Goal: Task Accomplishment & Management: Complete application form

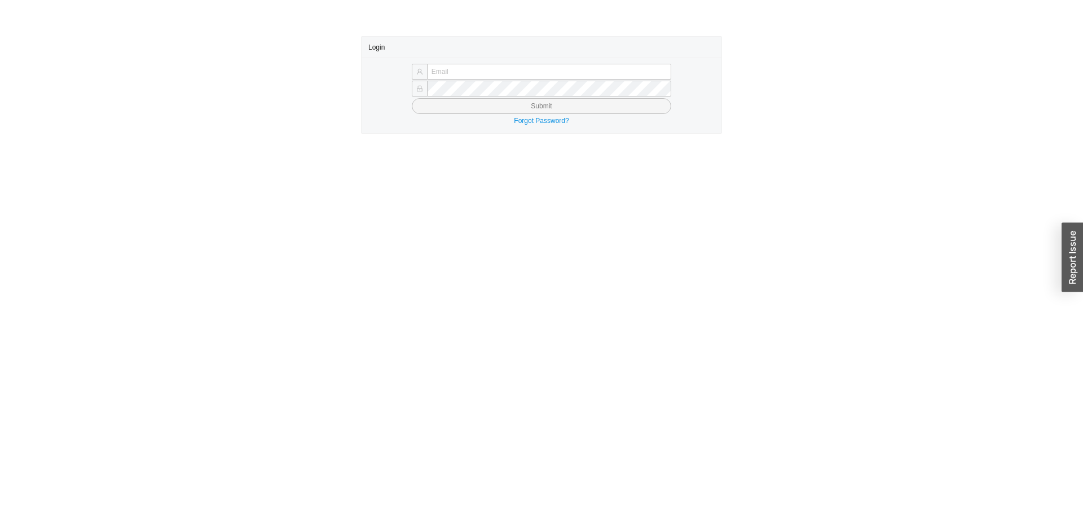
type input "butch@asbathnj.com"
click at [455, 109] on button "Submit" at bounding box center [541, 106] width 259 height 16
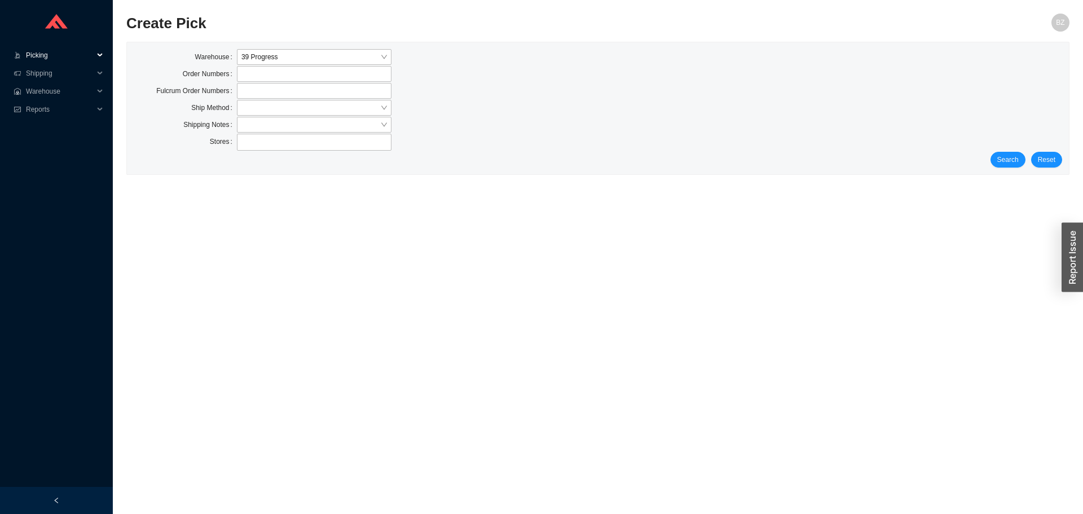
click at [47, 50] on span "Picking" at bounding box center [60, 55] width 68 height 18
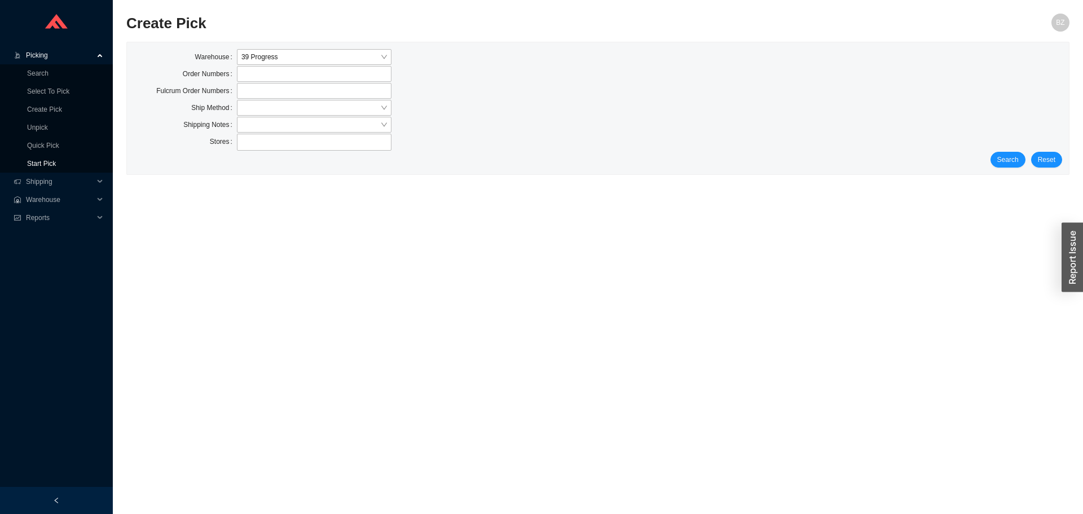
click at [51, 162] on link "Start Pick" at bounding box center [41, 164] width 29 height 8
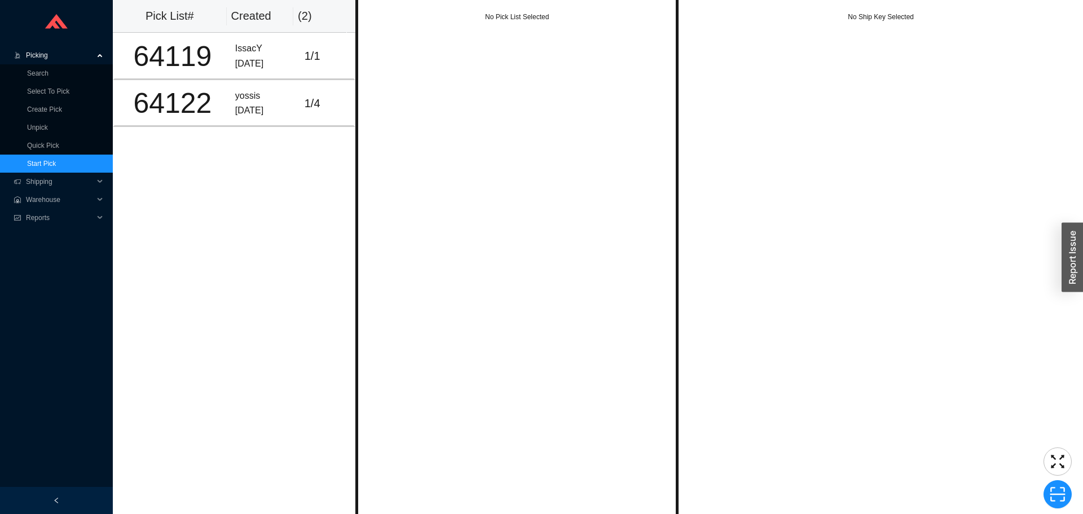
click at [40, 56] on span "Picking" at bounding box center [60, 55] width 68 height 18
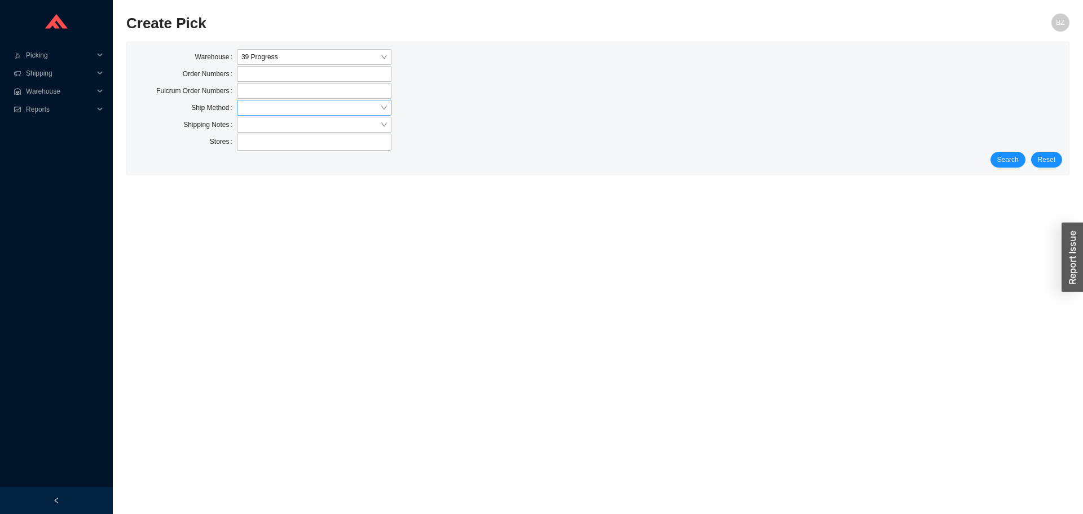
click at [242, 108] on input "search" at bounding box center [310, 107] width 139 height 15
click at [246, 158] on div "LTL" at bounding box center [313, 160] width 145 height 10
click at [1007, 160] on span "Search" at bounding box center [1007, 159] width 21 height 11
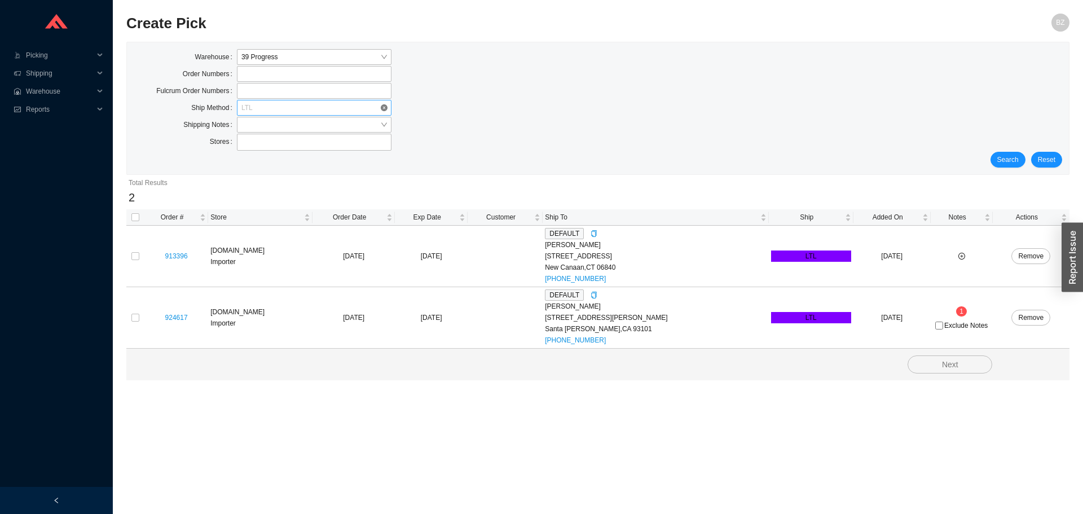
click at [273, 106] on span "LTL" at bounding box center [313, 107] width 145 height 15
click at [254, 177] on div "Our Truck" at bounding box center [313, 175] width 145 height 10
click at [1018, 157] on span "Search" at bounding box center [1007, 159] width 21 height 11
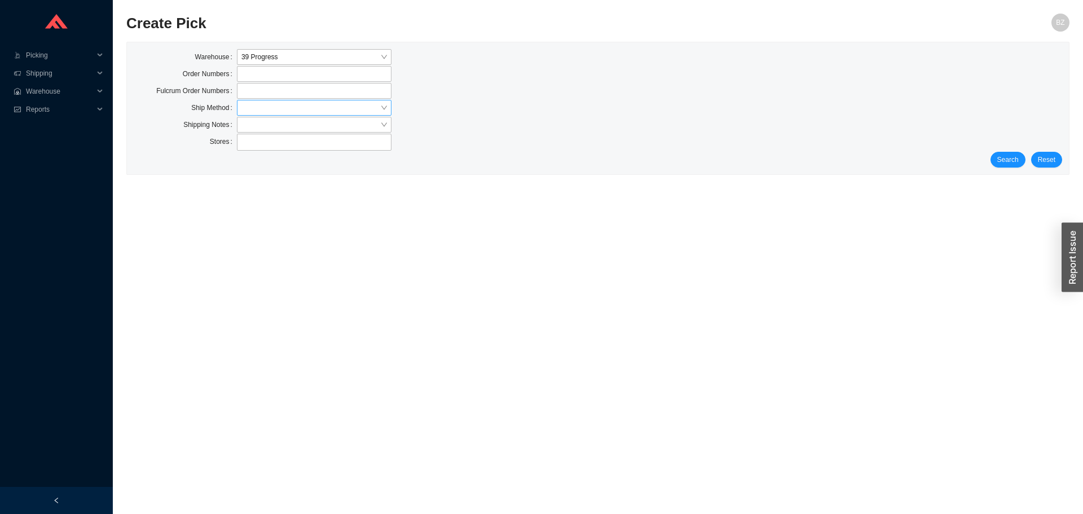
click at [237, 108] on div at bounding box center [314, 108] width 155 height 16
click at [250, 162] on div "LTL" at bounding box center [313, 160] width 145 height 10
click at [1020, 158] on button "Search" at bounding box center [1007, 160] width 35 height 16
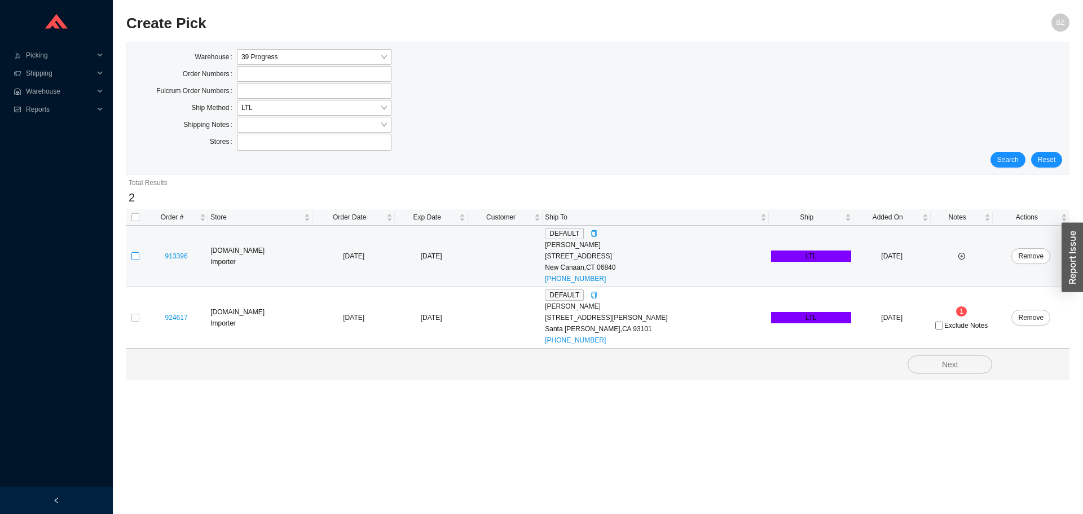
click at [134, 253] on input "checkbox" at bounding box center [135, 256] width 8 height 8
checkbox input "true"
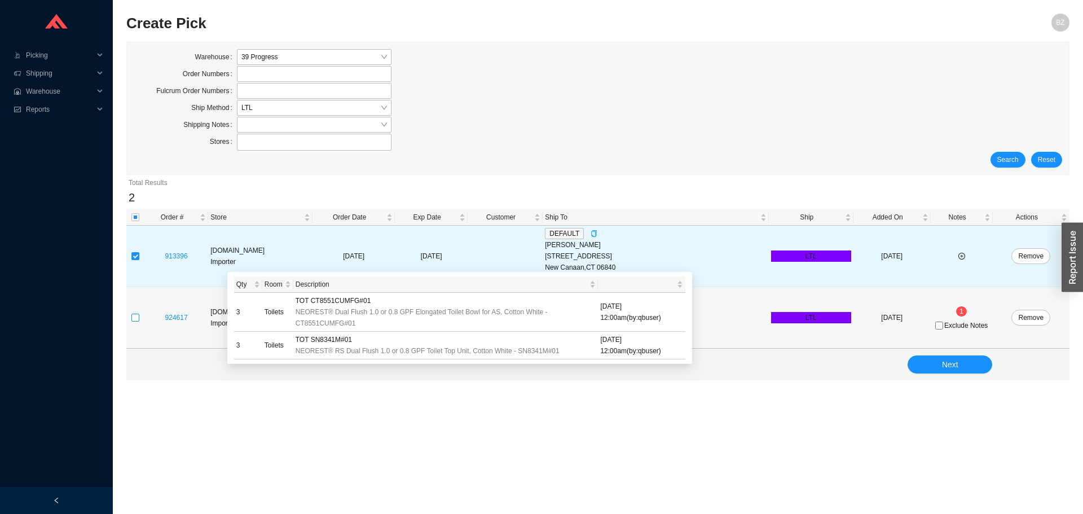
click at [134, 316] on input "checkbox" at bounding box center [135, 318] width 8 height 8
checkbox input "true"
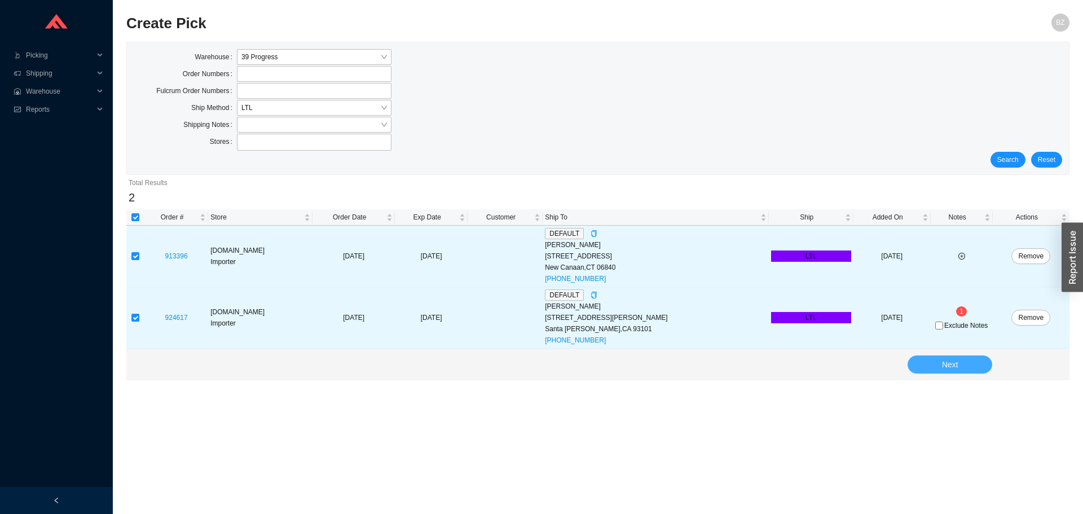
click at [940, 373] on button "Next" at bounding box center [949, 364] width 85 height 18
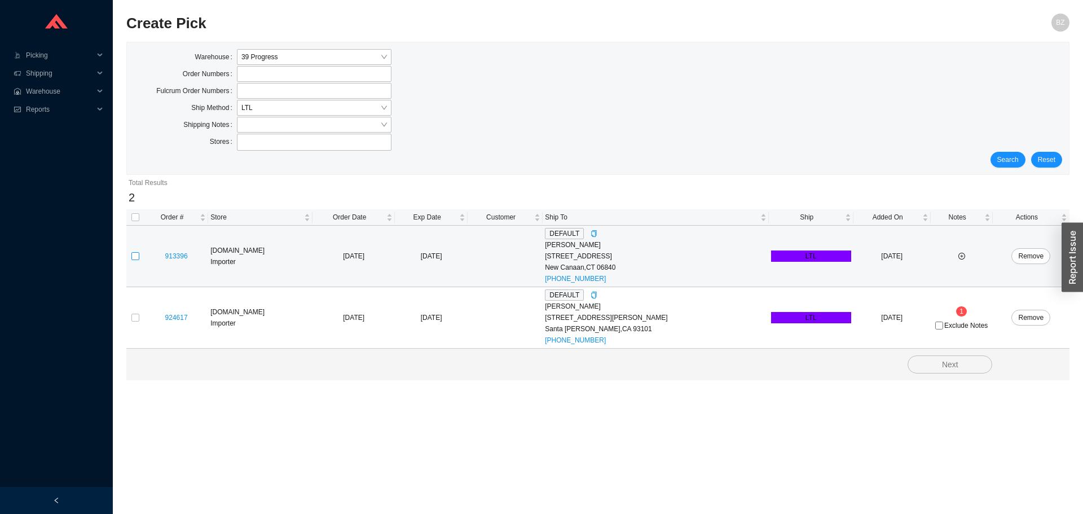
click at [135, 256] on input "checkbox" at bounding box center [135, 256] width 8 height 8
checkbox input "true"
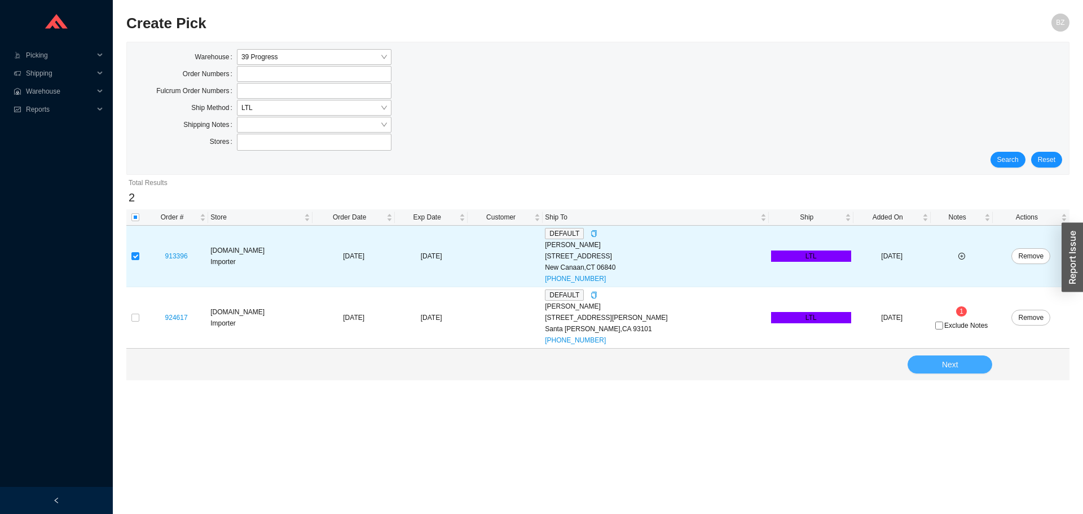
click at [964, 367] on button "Next" at bounding box center [949, 364] width 85 height 18
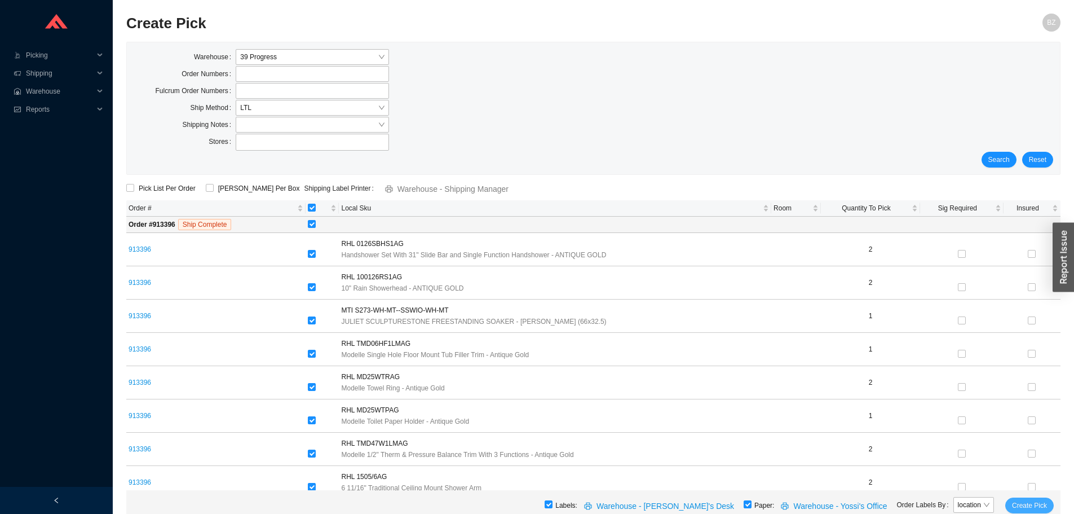
click at [1025, 499] on button "Create Pick" at bounding box center [1029, 505] width 48 height 16
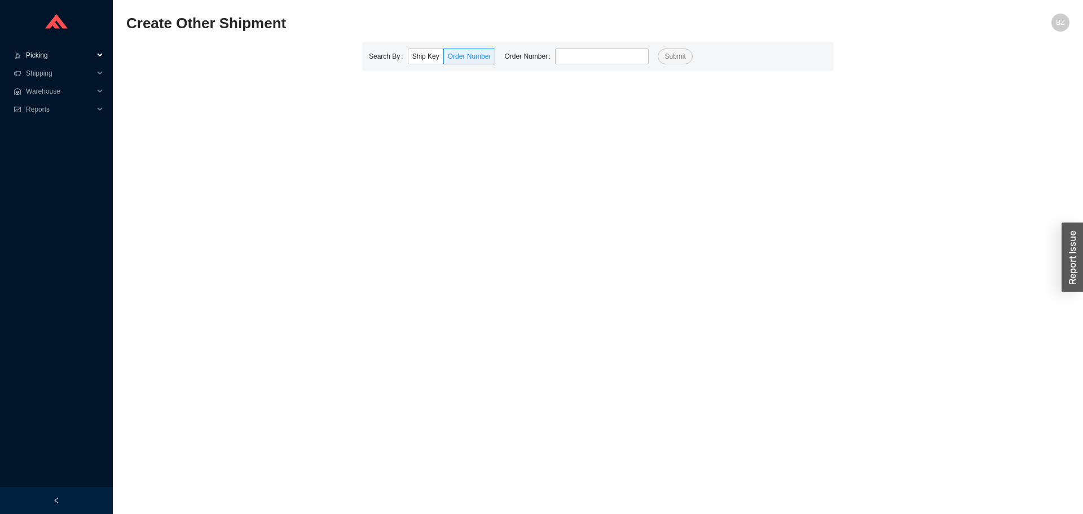
click at [37, 55] on span "Picking" at bounding box center [60, 55] width 68 height 18
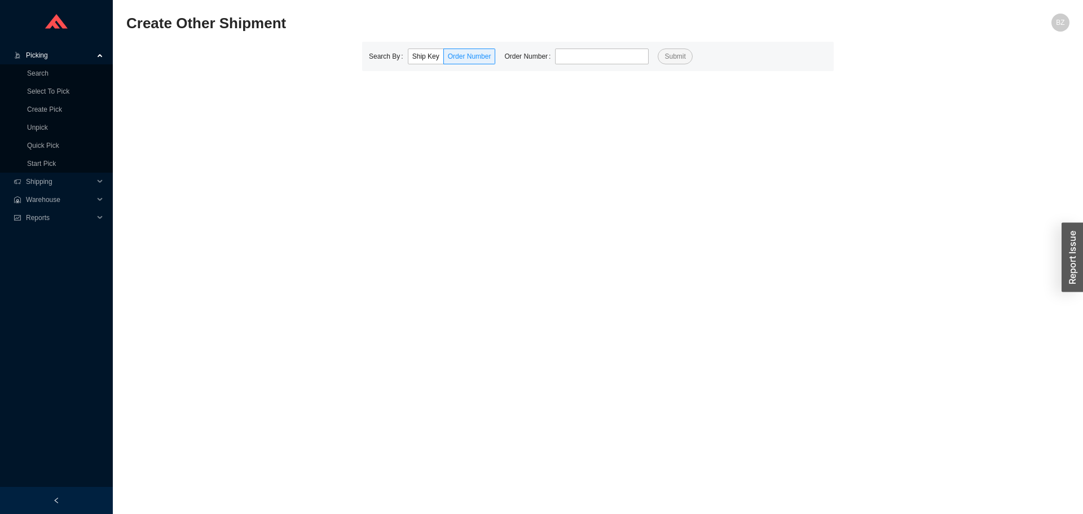
click at [41, 52] on span "Picking" at bounding box center [60, 55] width 68 height 18
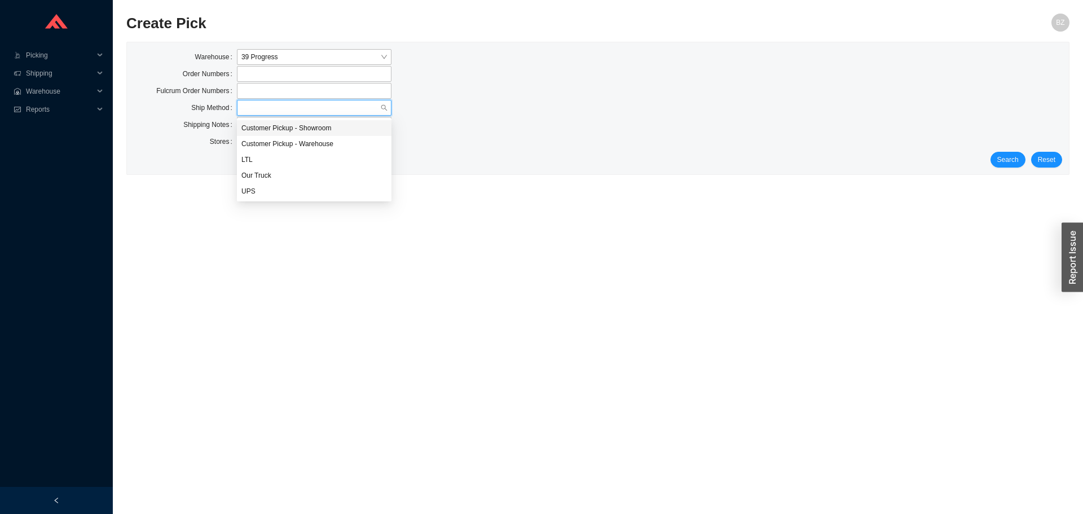
click at [286, 109] on input "search" at bounding box center [310, 107] width 139 height 15
click at [244, 157] on div "LTL" at bounding box center [313, 160] width 145 height 10
click at [991, 157] on div "Search Reset" at bounding box center [598, 160] width 928 height 16
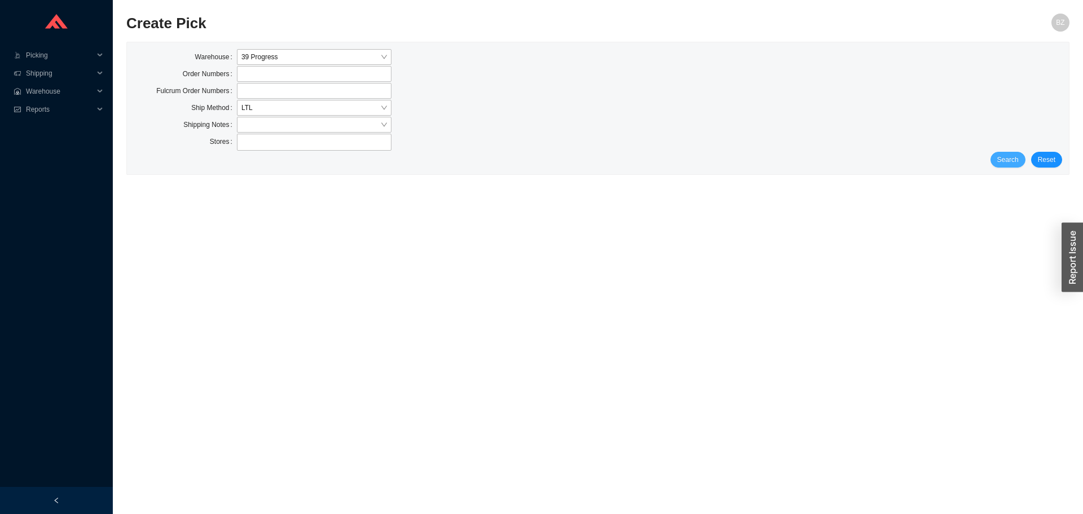
click at [1008, 159] on span "Search" at bounding box center [1007, 159] width 21 height 11
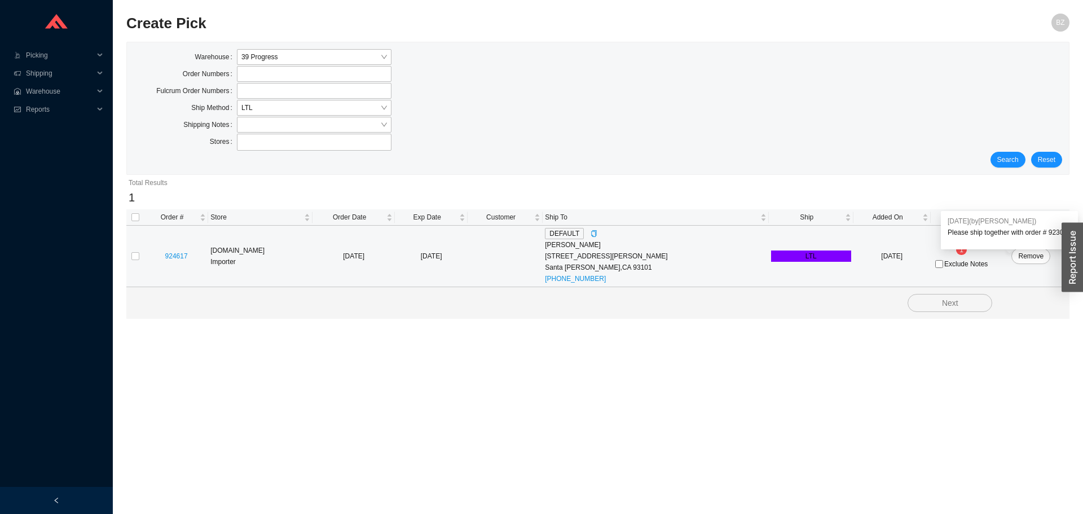
click at [949, 245] on body ".warehouse-cart-packages-a{fill:none;stroke:currentColor;stroke-linecap:round;s…" at bounding box center [541, 257] width 1083 height 514
click at [1005, 218] on div "Please ship together with order # 923073" at bounding box center [954, 216] width 124 height 11
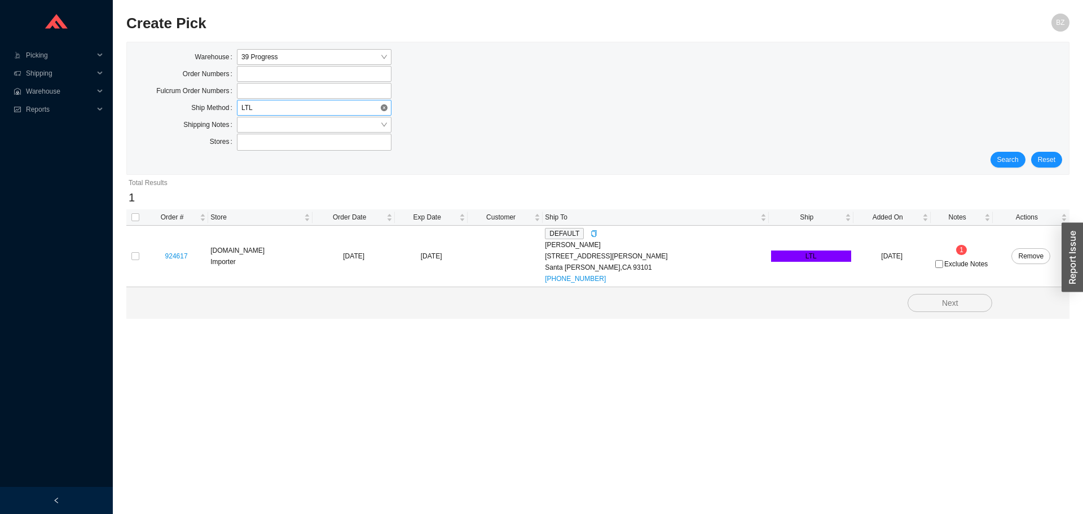
click at [257, 99] on label at bounding box center [314, 91] width 155 height 16
click at [246, 97] on input at bounding box center [243, 91] width 8 height 12
click at [37, 56] on span "Picking" at bounding box center [60, 55] width 68 height 18
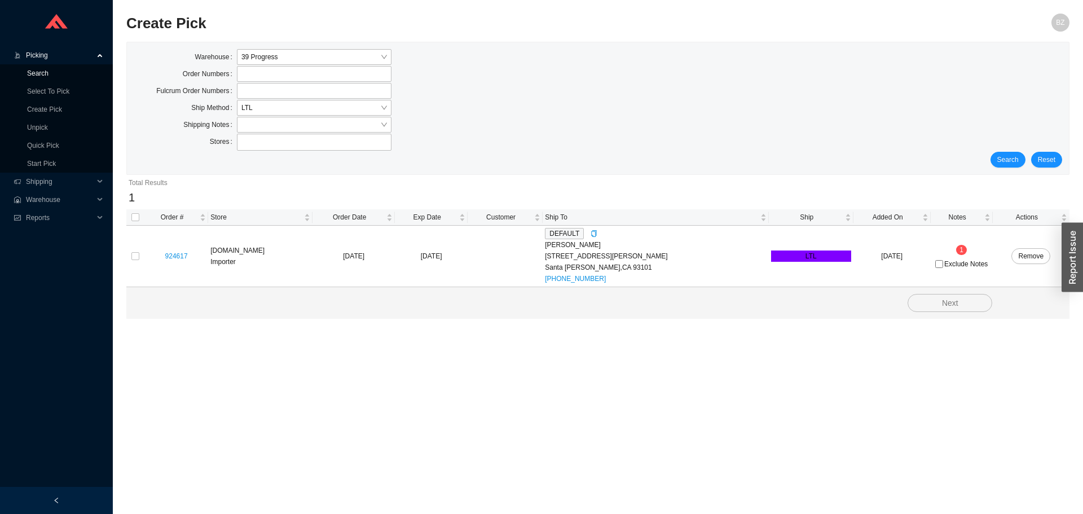
click at [39, 72] on link "Search" at bounding box center [37, 73] width 21 height 8
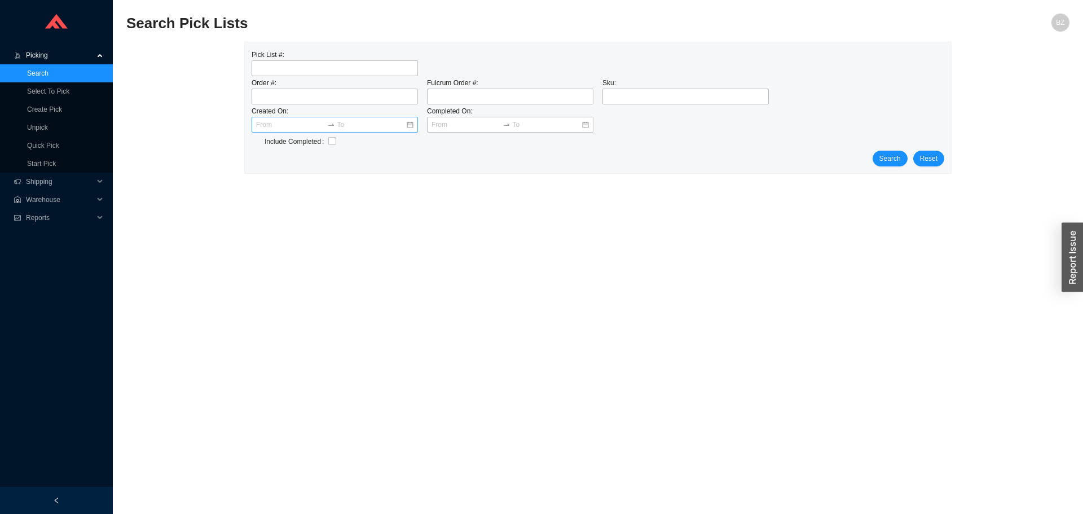
click at [333, 124] on icon "swap-right" at bounding box center [331, 125] width 8 height 8
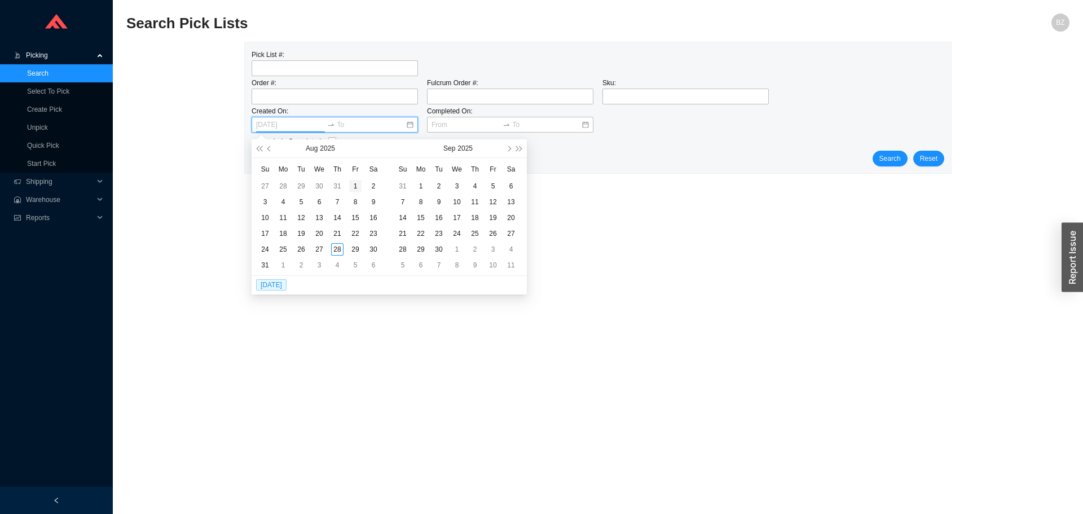
type input "[DATE]"
click at [353, 184] on div "1" at bounding box center [355, 186] width 12 height 12
click at [588, 125] on div at bounding box center [510, 125] width 166 height 16
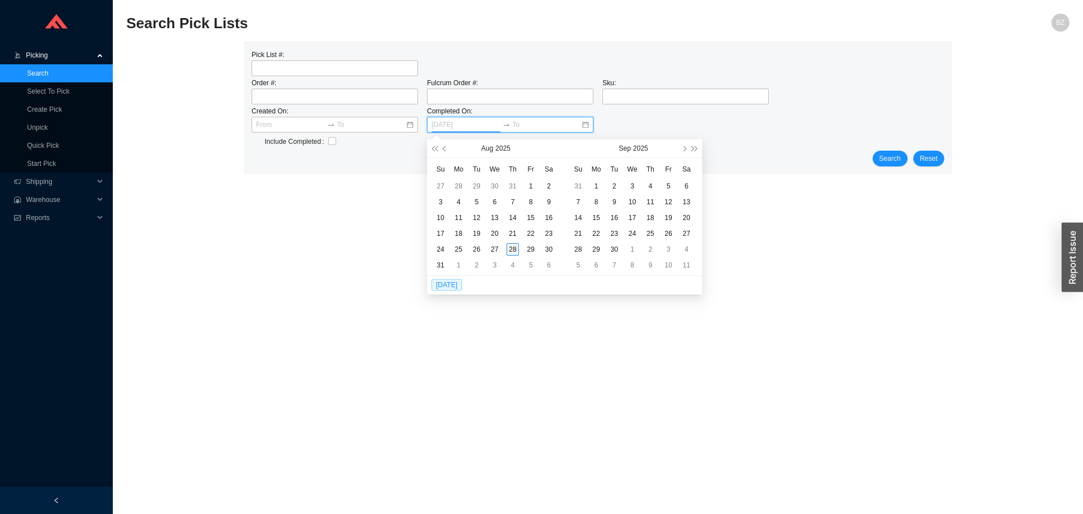
type input "[DATE]"
click at [513, 248] on div "28" at bounding box center [512, 249] width 12 height 12
type input "[DATE]"
drag, startPoint x: 334, startPoint y: 63, endPoint x: 327, endPoint y: 67, distance: 7.8
click at [334, 63] on input "tel" at bounding box center [335, 68] width 166 height 16
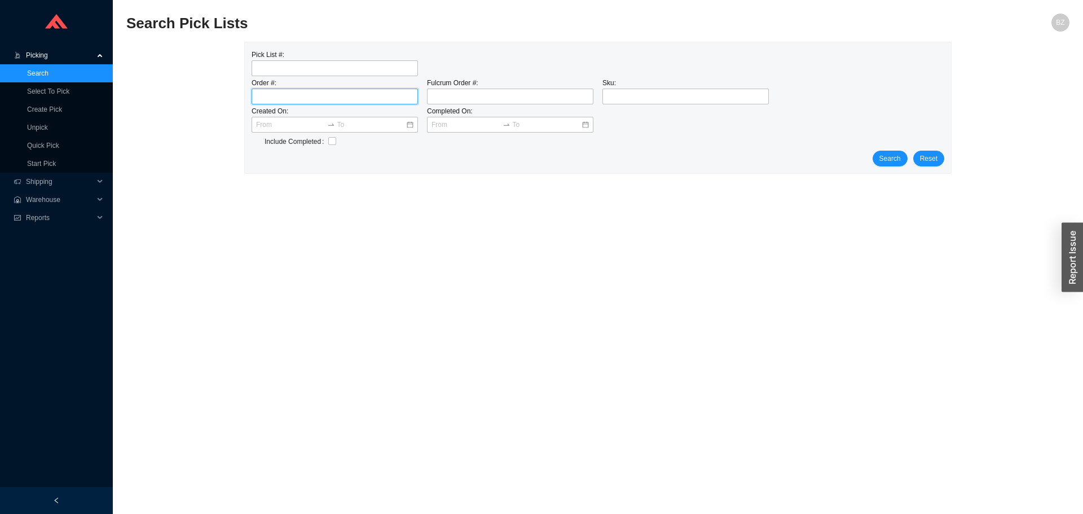
click at [293, 96] on input "tel" at bounding box center [335, 97] width 166 height 16
type input "923073"
click button "Search" at bounding box center [889, 159] width 35 height 16
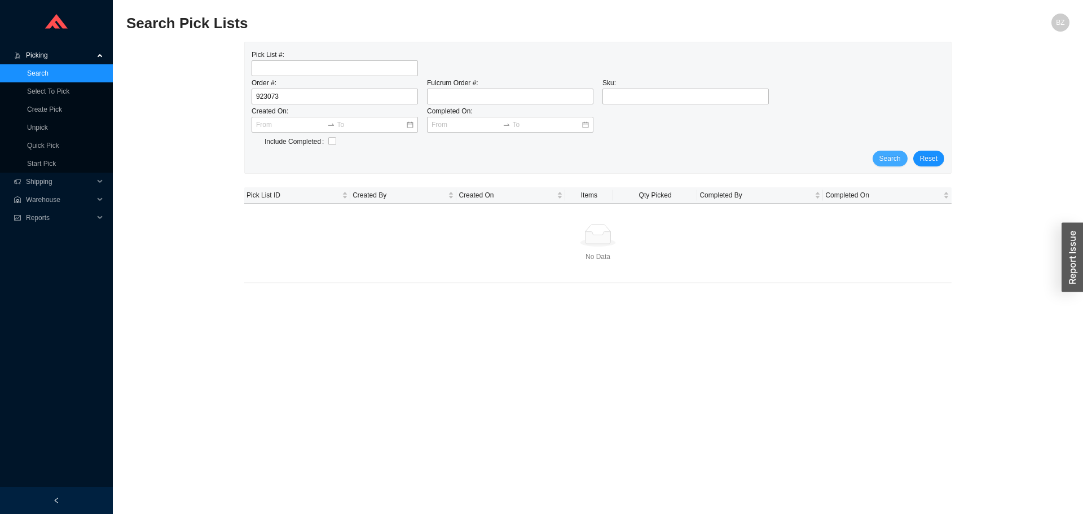
click at [889, 156] on span "Search" at bounding box center [889, 158] width 21 height 11
click at [333, 143] on input "checkbox" at bounding box center [332, 141] width 8 height 8
checkbox input "true"
click at [884, 161] on span "Search" at bounding box center [889, 158] width 21 height 11
click at [433, 211] on td "IssacY" at bounding box center [401, 212] width 104 height 16
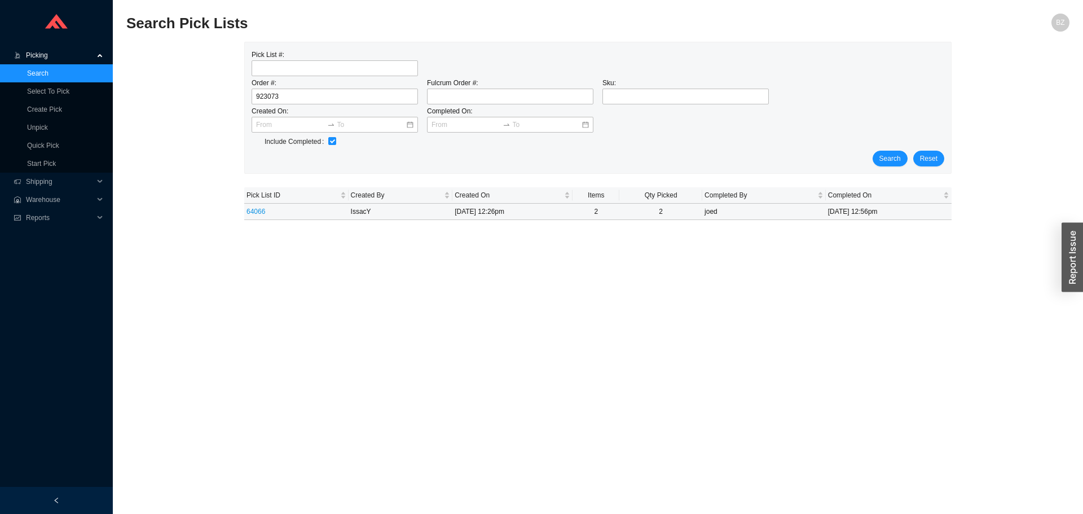
click at [752, 214] on td "joed" at bounding box center [764, 212] width 124 height 16
click at [44, 70] on link "Search" at bounding box center [37, 73] width 21 height 8
checkbox input "false"
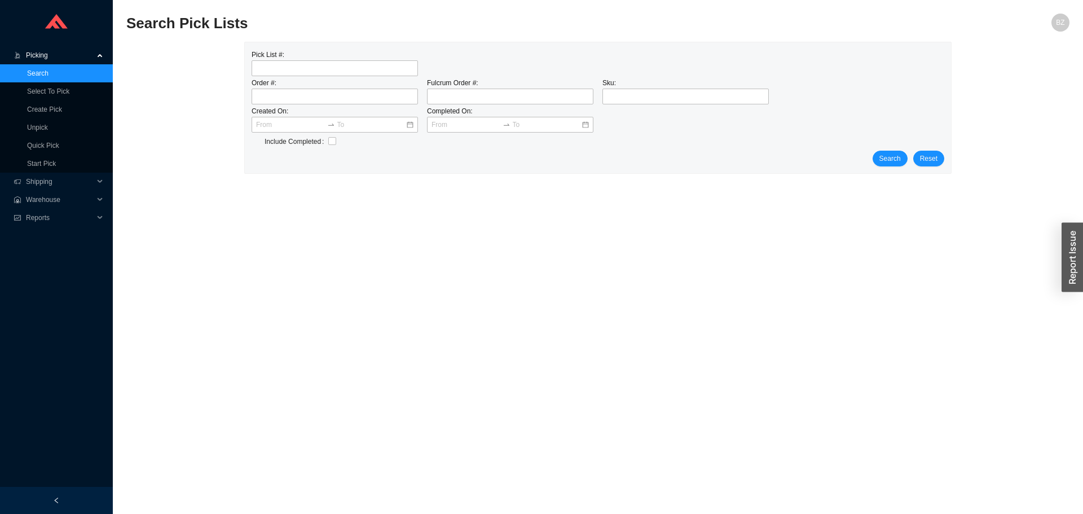
click at [36, 54] on span "Picking" at bounding box center [60, 55] width 68 height 18
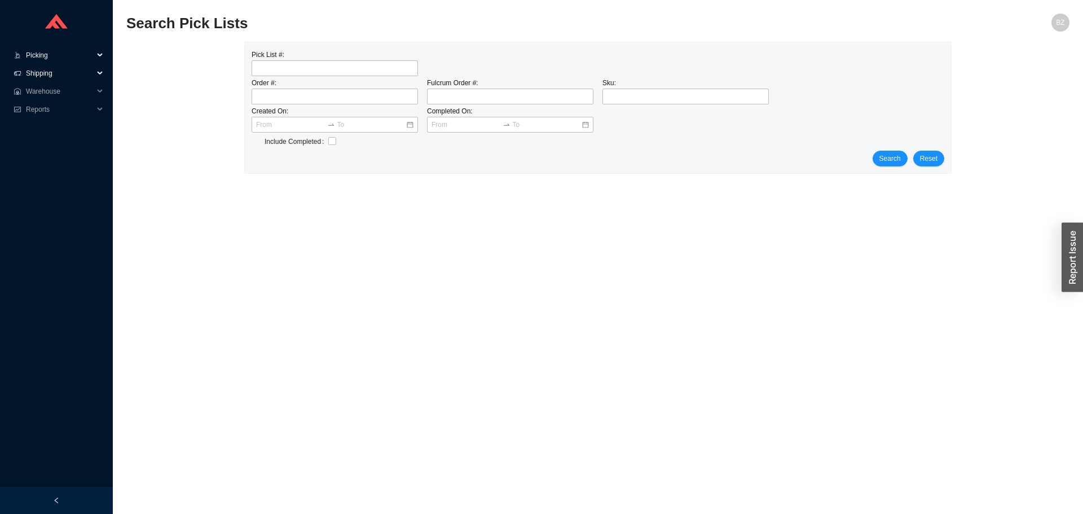
click at [44, 64] on span "Shipping" at bounding box center [60, 73] width 68 height 18
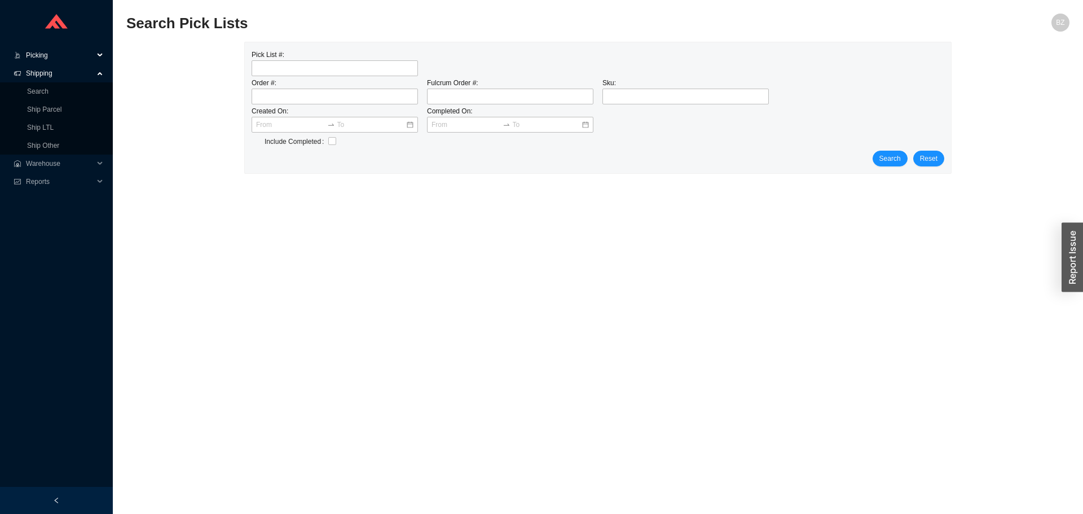
click at [45, 51] on span "Picking" at bounding box center [60, 55] width 68 height 18
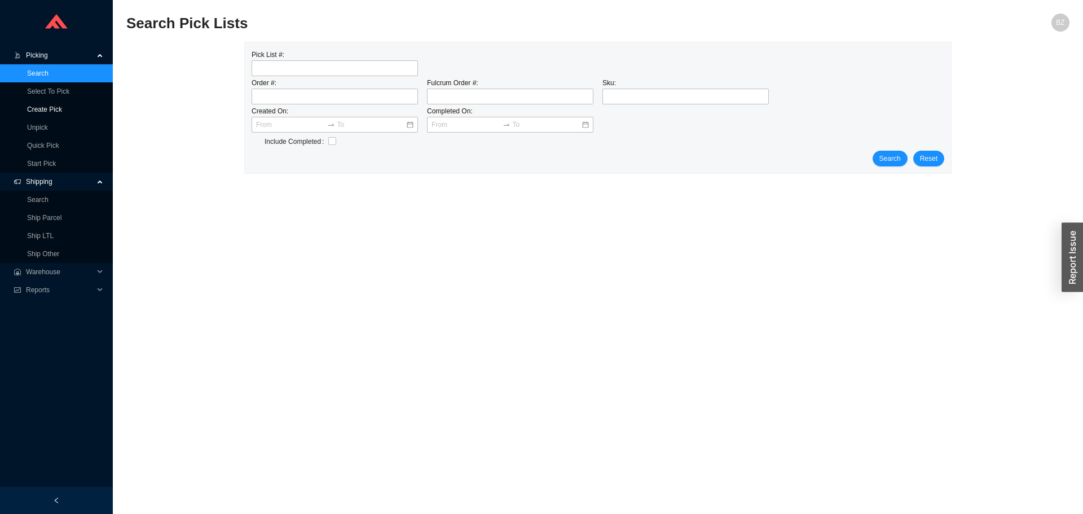
click at [58, 105] on link "Create Pick" at bounding box center [44, 109] width 35 height 8
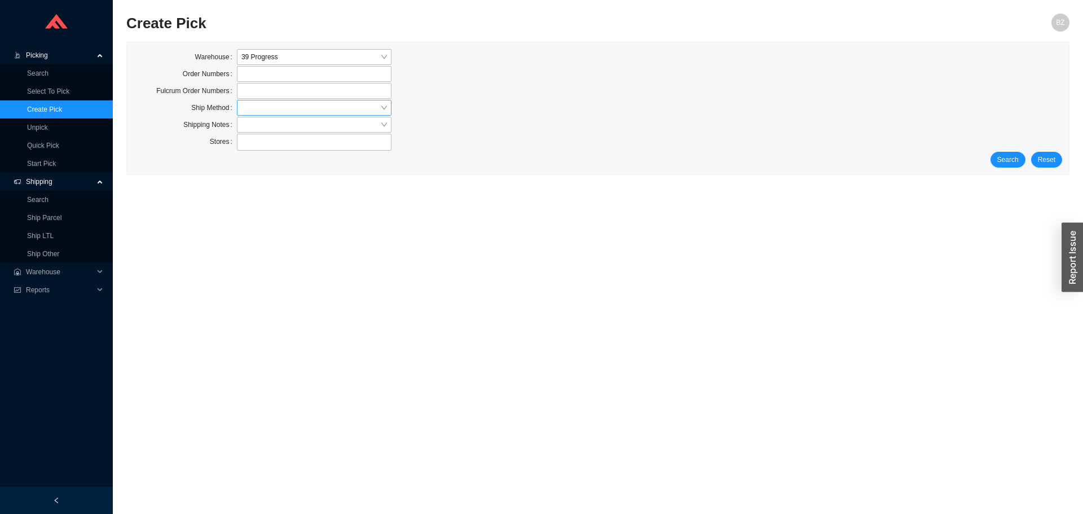
click at [287, 102] on input "search" at bounding box center [310, 107] width 139 height 15
click at [258, 175] on div "Our Truck" at bounding box center [313, 175] width 145 height 10
click at [1005, 154] on span "Search" at bounding box center [1007, 159] width 21 height 11
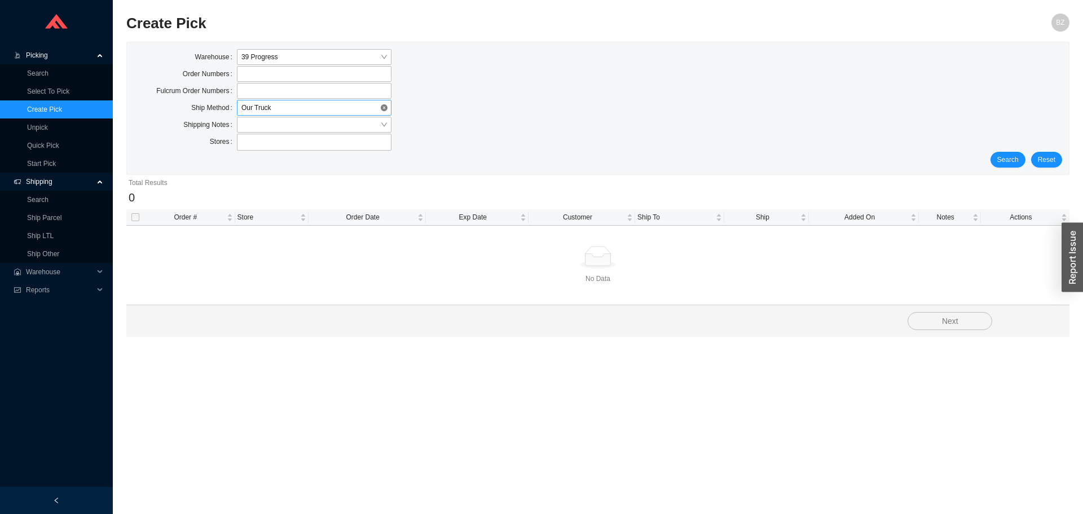
click at [275, 105] on span "Our Truck" at bounding box center [313, 107] width 145 height 15
click at [235, 172] on div "Warehouse 39 Progress Order Numbers Fulcrum Order Numbers Ship Method Our Truck…" at bounding box center [598, 108] width 942 height 132
click at [247, 156] on div "Search Reset" at bounding box center [598, 160] width 928 height 16
click at [286, 109] on span "Our Truck" at bounding box center [313, 107] width 145 height 15
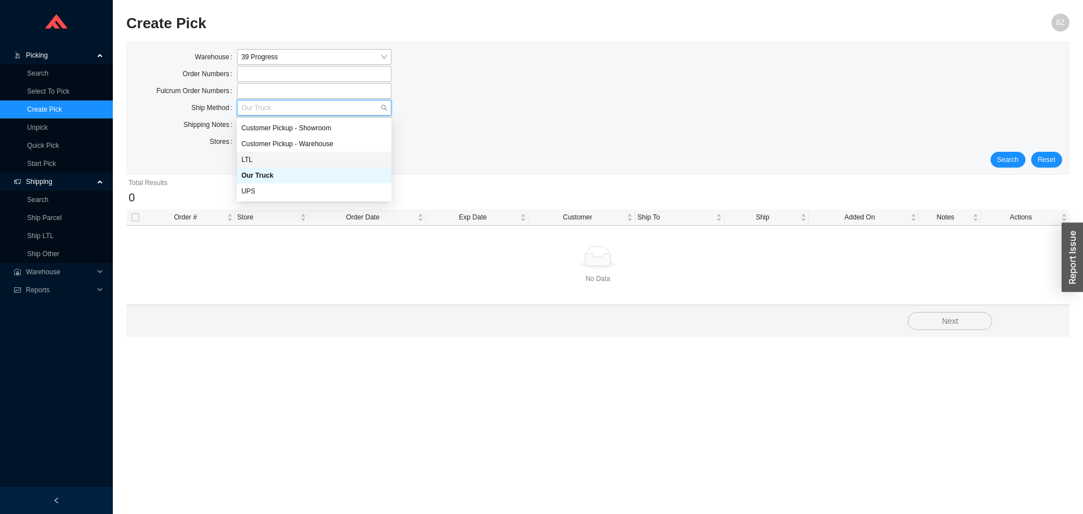
click at [251, 162] on div "LTL" at bounding box center [313, 160] width 145 height 10
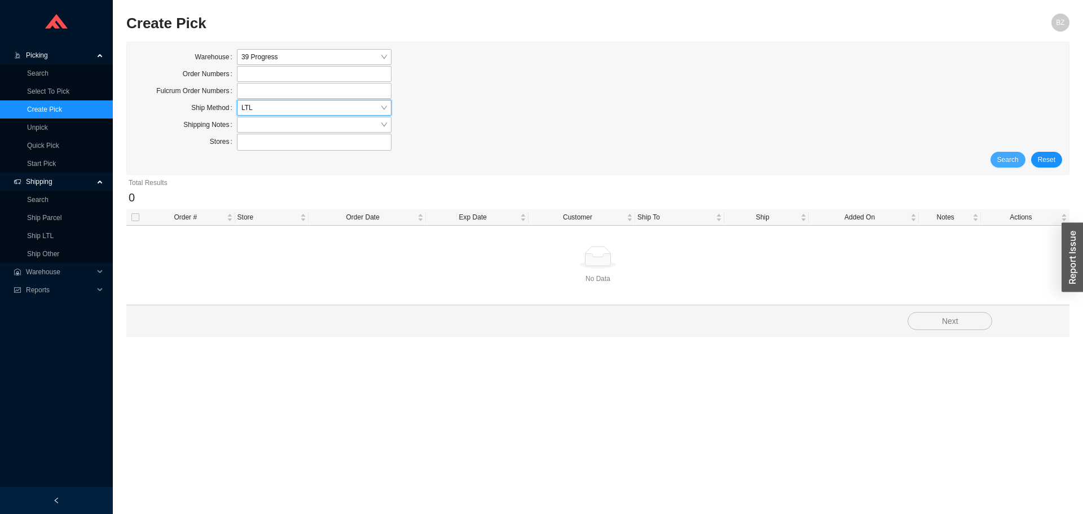
click at [1016, 158] on span "Search" at bounding box center [1007, 159] width 21 height 11
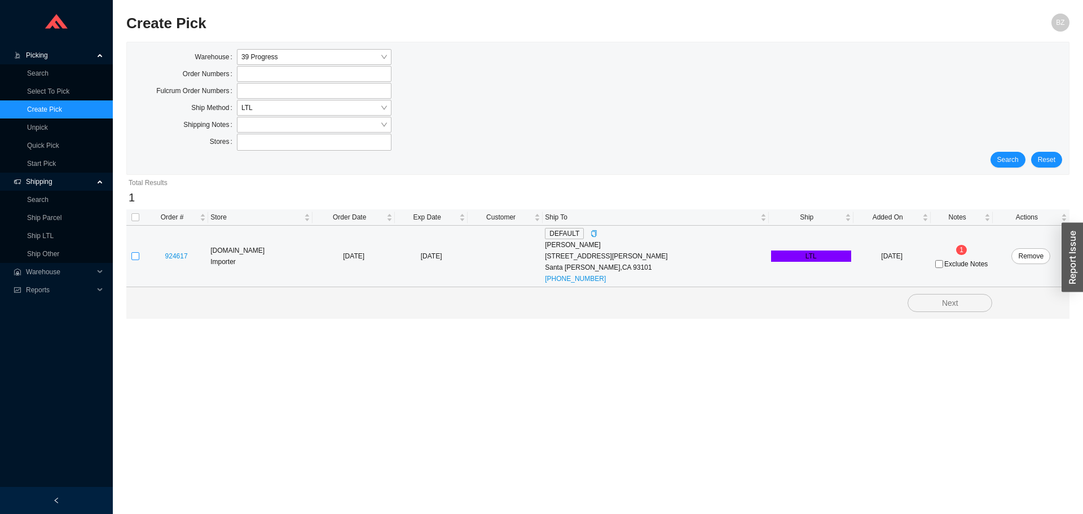
click at [135, 258] on input "checkbox" at bounding box center [135, 256] width 8 height 8
checkbox input "true"
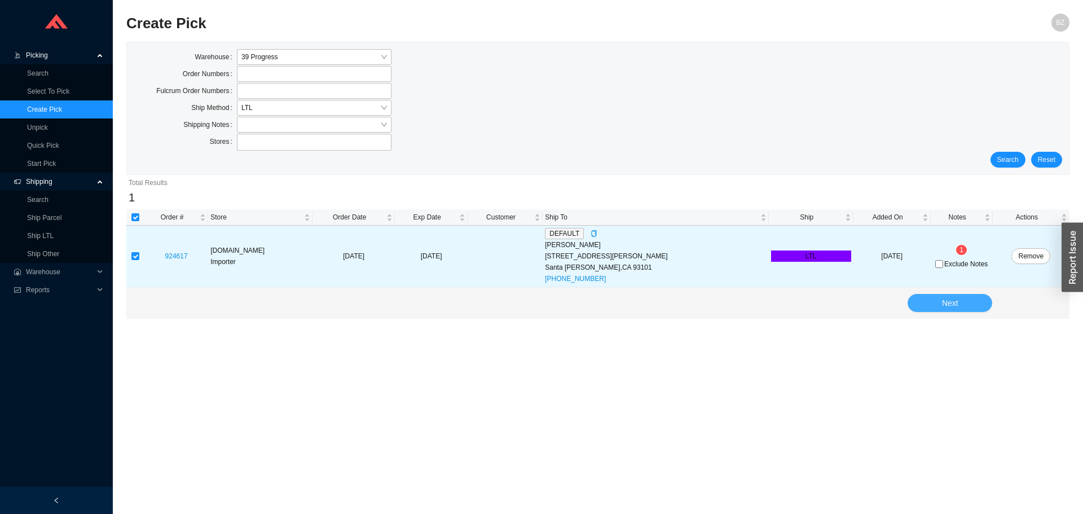
click at [932, 309] on button "Next" at bounding box center [949, 303] width 85 height 18
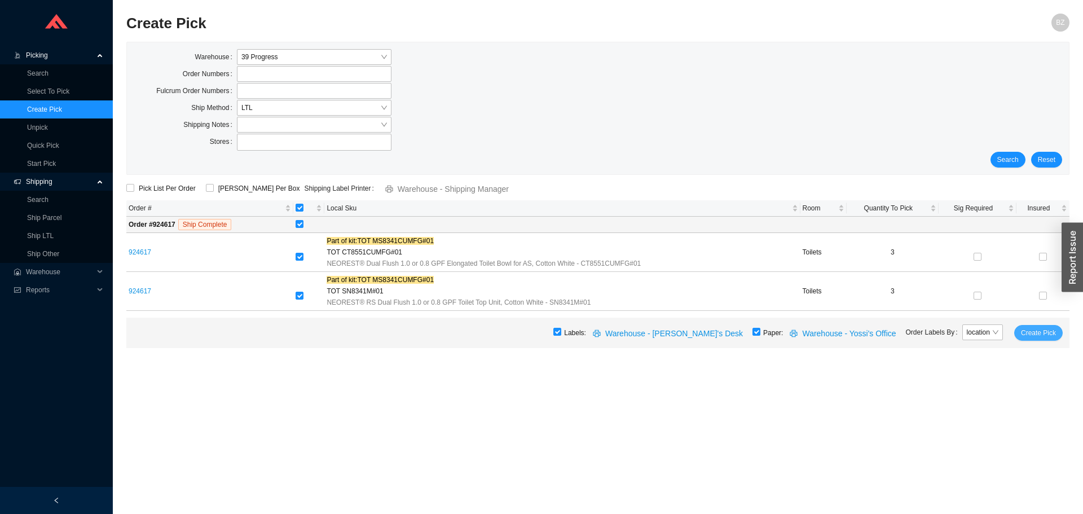
click at [1039, 331] on span "Create Pick" at bounding box center [1038, 332] width 35 height 11
